Goal: Navigation & Orientation: Find specific page/section

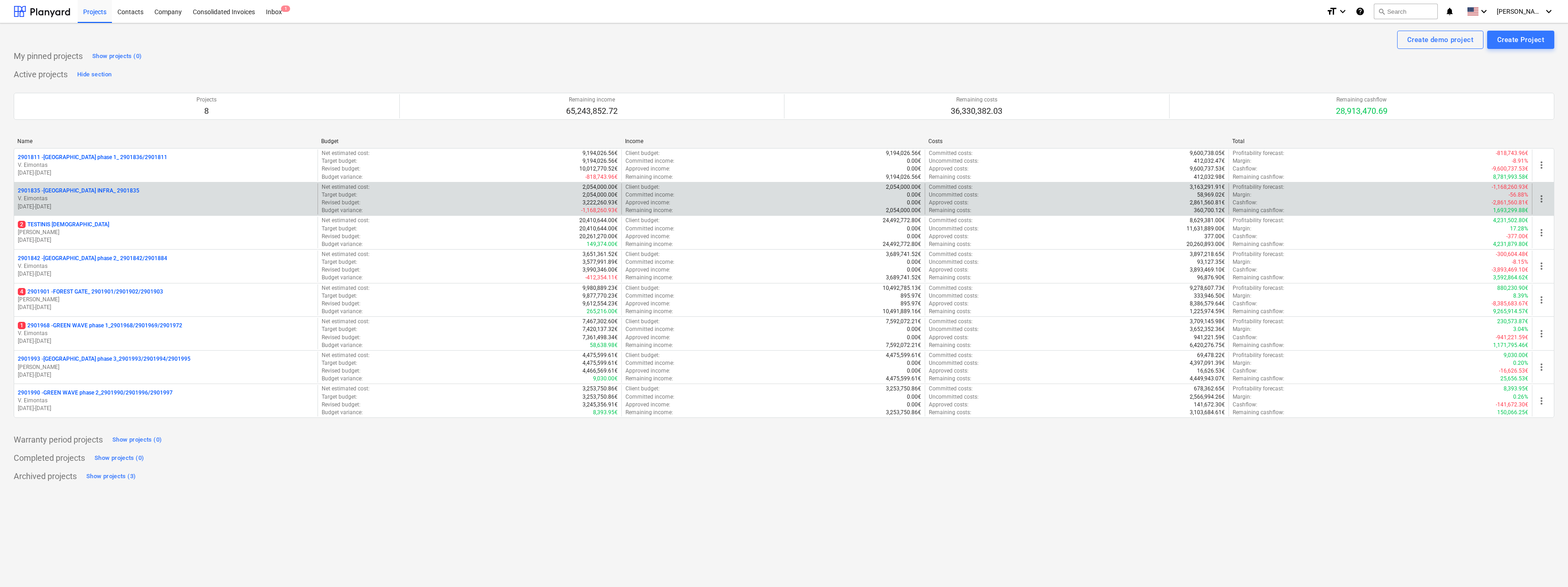
click at [80, 191] on p "2901835 - [GEOGRAPHIC_DATA] INFRA_ 2901835" at bounding box center [79, 191] width 122 height 8
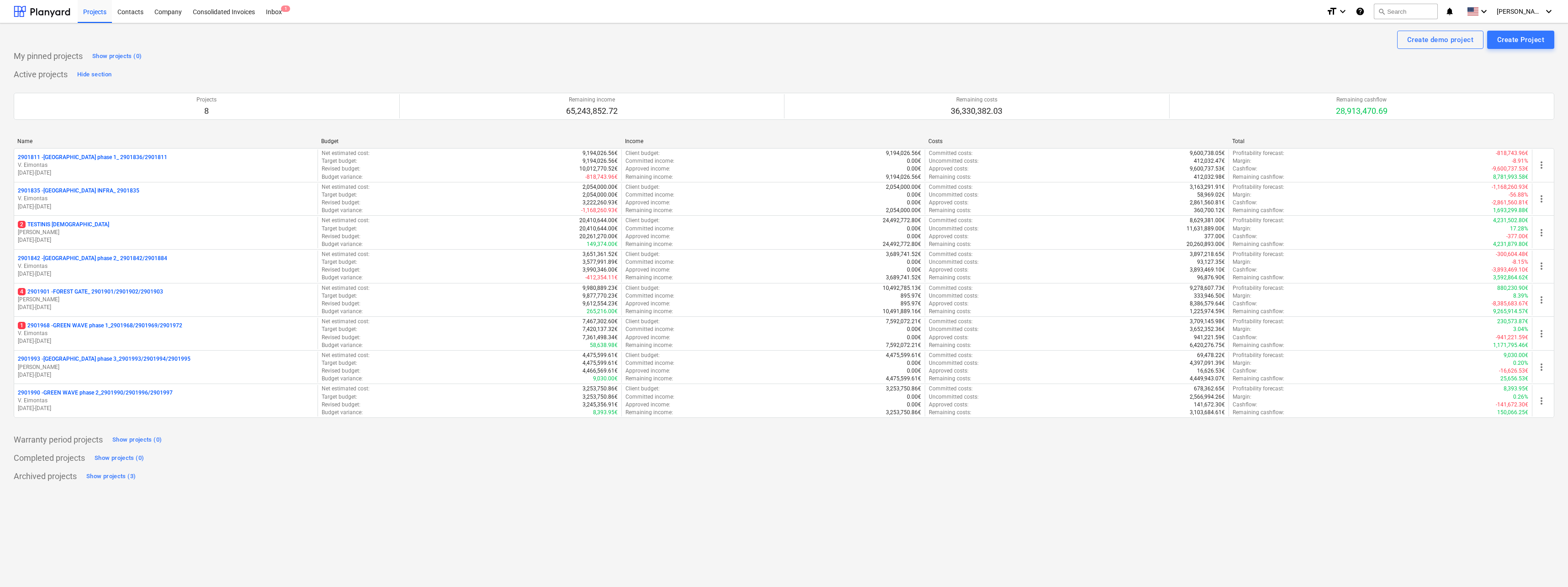
click at [128, 357] on p "2901993 - [GEOGRAPHIC_DATA] phase 3_2901993/2901994/2901995" at bounding box center [104, 359] width 173 height 8
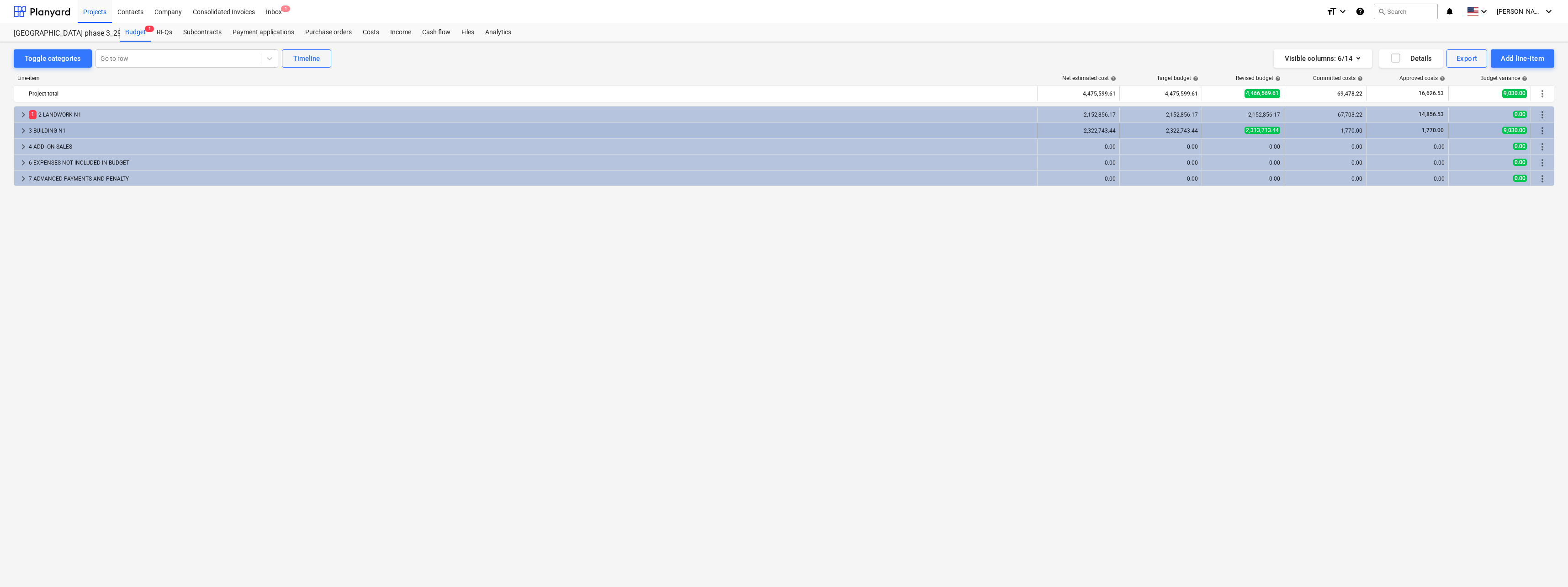
click at [66, 127] on div "3 BUILDING N1" at bounding box center [531, 131] width 1005 height 15
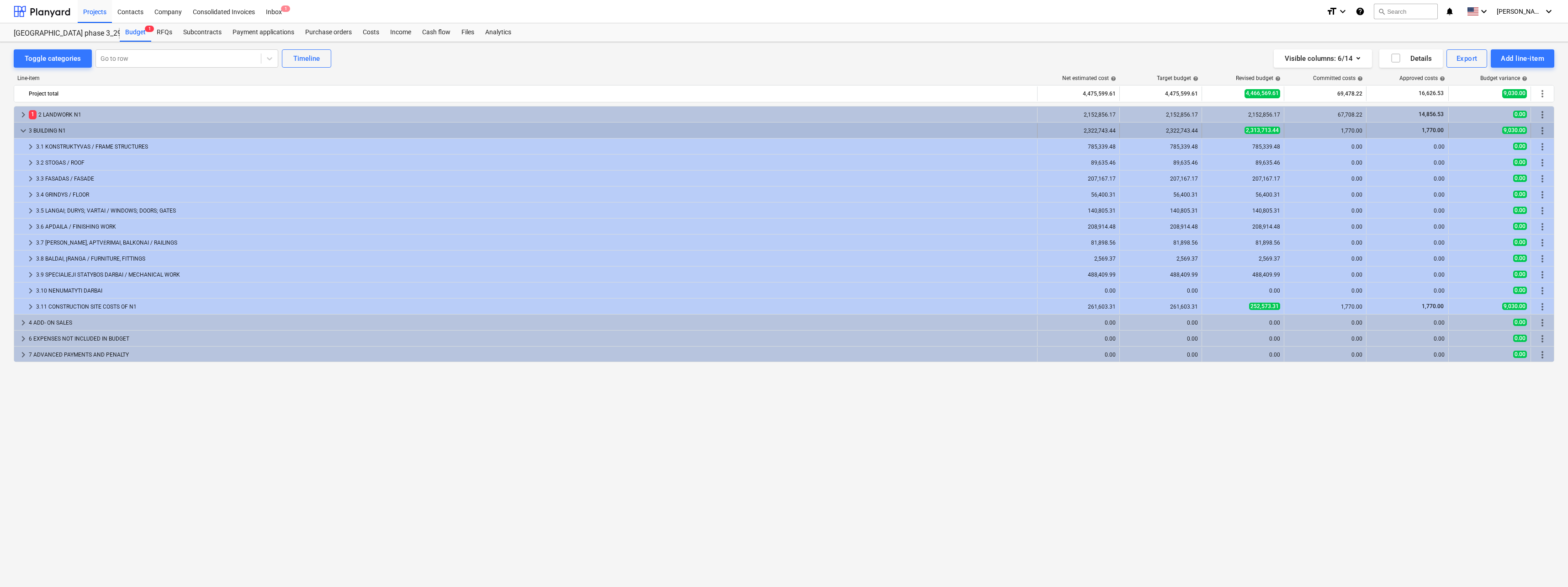
click at [21, 129] on span "keyboard_arrow_down" at bounding box center [23, 131] width 11 height 11
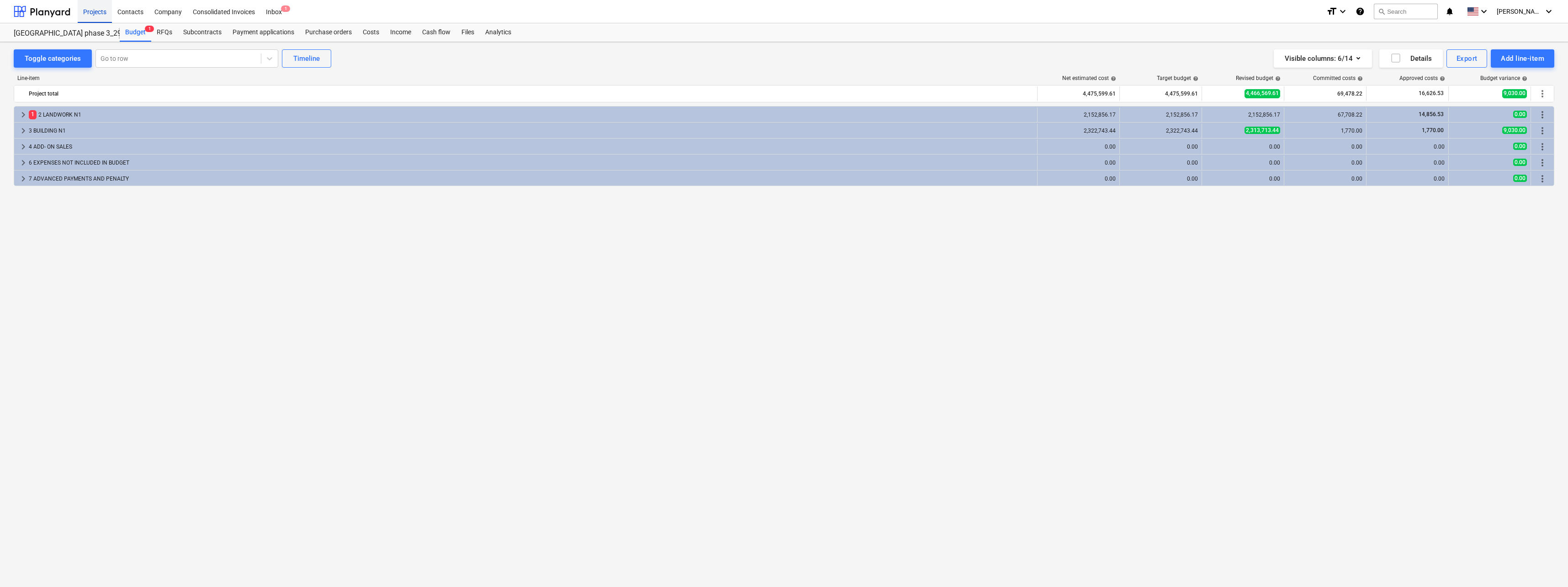
drag, startPoint x: 98, startPoint y: 10, endPoint x: 99, endPoint y: 19, distance: 9.1
click at [98, 10] on div "Projects" at bounding box center [95, 11] width 34 height 23
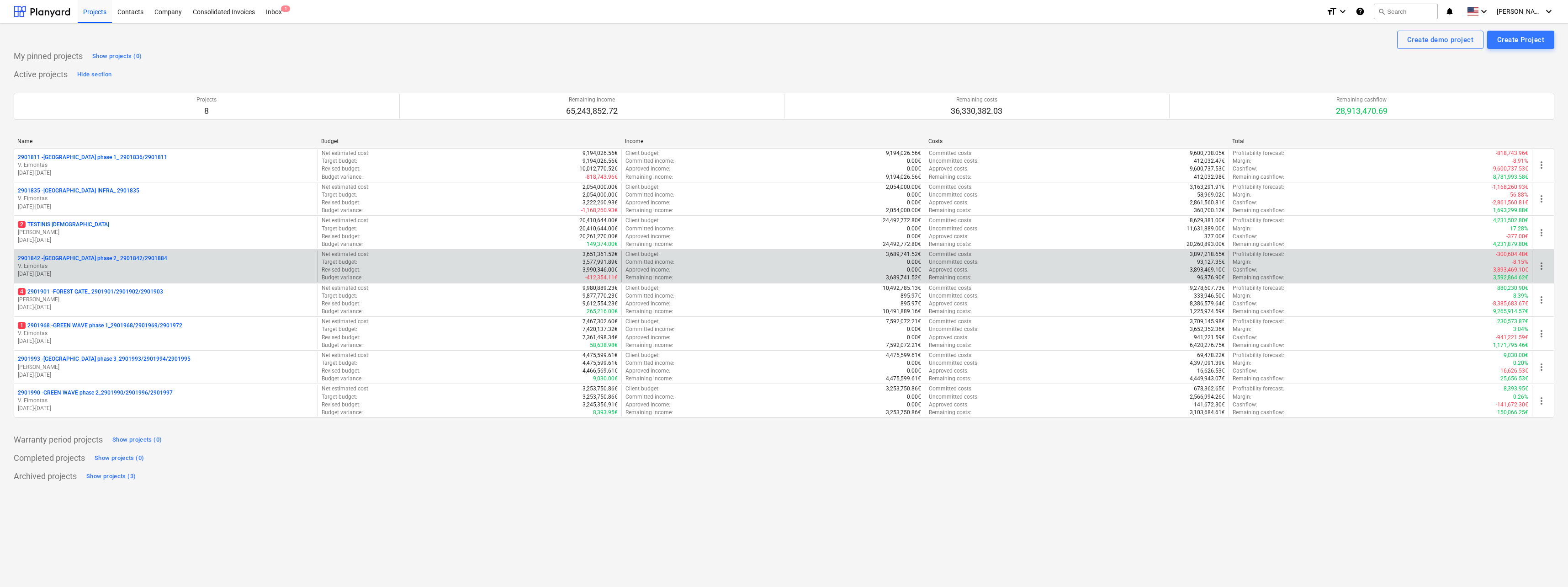
click at [67, 258] on p "2901842 - [GEOGRAPHIC_DATA] phase 2_ 2901842/2901884" at bounding box center [92, 258] width 149 height 8
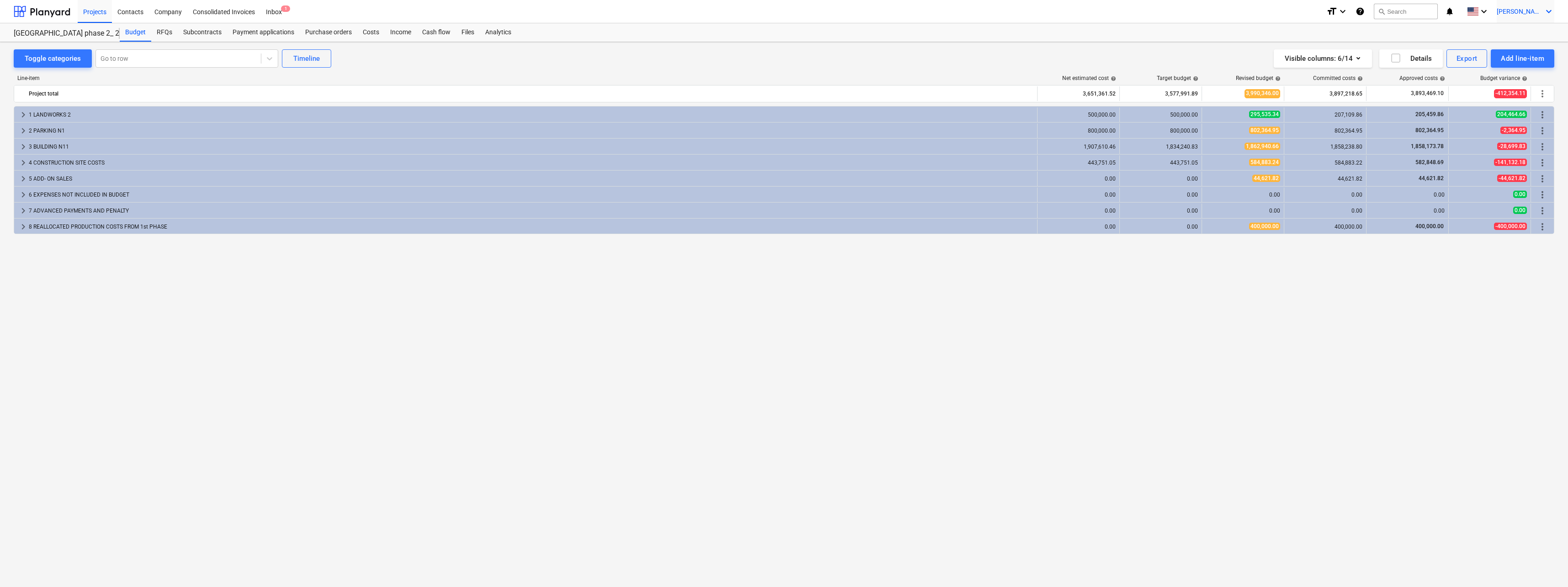
click at [1522, 10] on span "[PERSON_NAME]" at bounding box center [1519, 12] width 46 height 7
click at [1538, 52] on div "Log out" at bounding box center [1527, 51] width 55 height 15
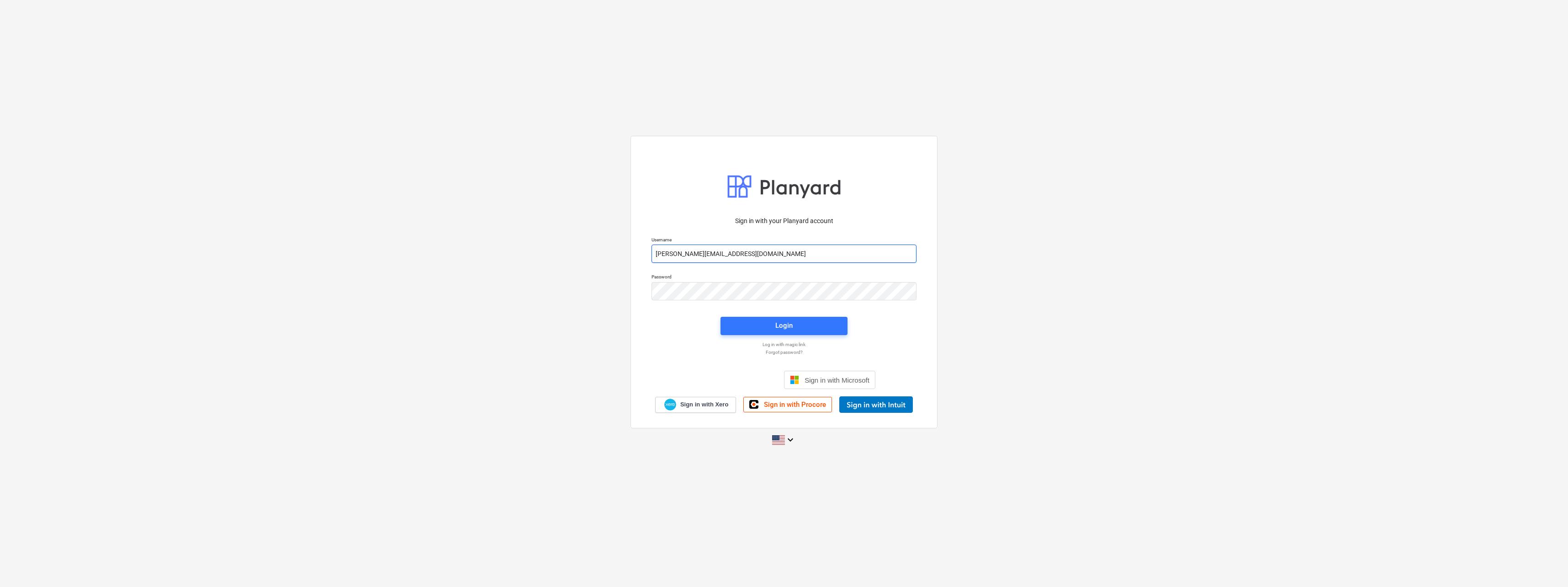
click at [793, 252] on input "[PERSON_NAME][EMAIL_ADDRESS][DOMAIN_NAME]" at bounding box center [783, 254] width 265 height 18
type input "[PERSON_NAME][EMAIL_ADDRESS][DOMAIN_NAME]"
click at [772, 324] on span "Login" at bounding box center [784, 326] width 105 height 12
